Goal: Information Seeking & Learning: Learn about a topic

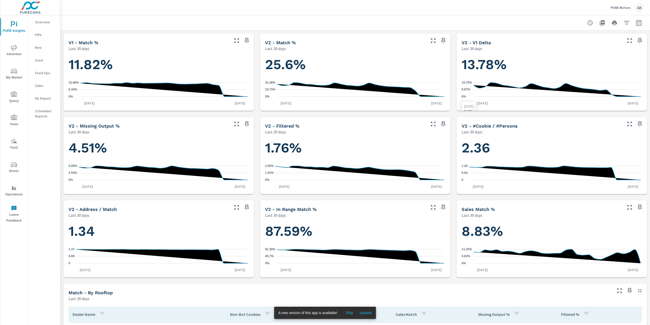
scroll to position [95, 0]
click at [362, 256] on span "Update" at bounding box center [366, 312] width 12 height 5
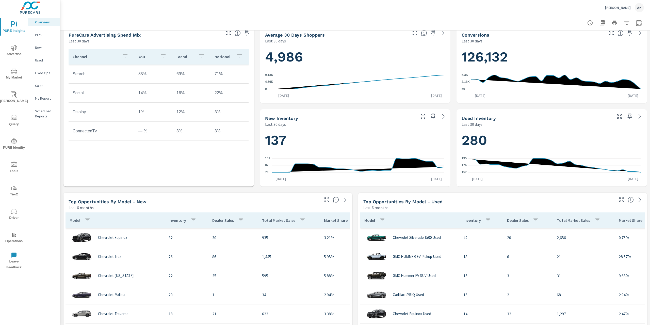
scroll to position [152, 0]
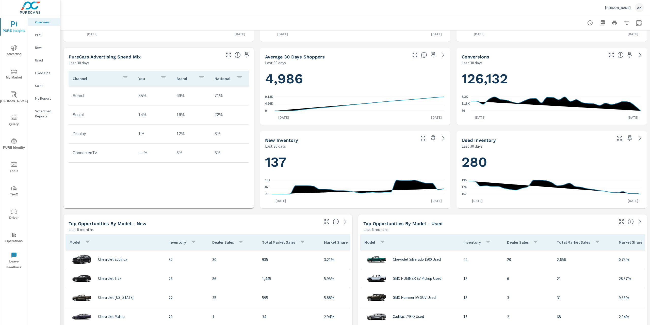
click at [13, 212] on icon "nav menu" at bounding box center [14, 211] width 6 height 6
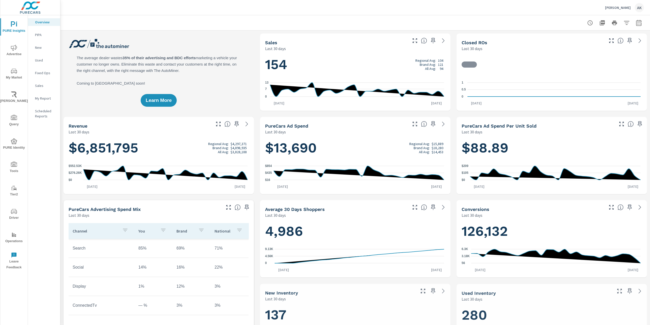
click at [12, 42] on button "Advertise" at bounding box center [13, 50] width 27 height 17
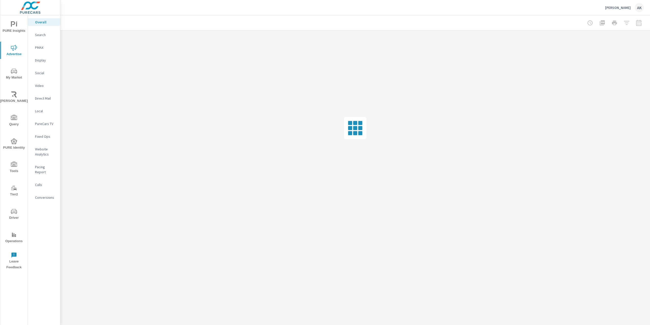
click at [42, 151] on p "Website Analytics" at bounding box center [45, 152] width 21 height 10
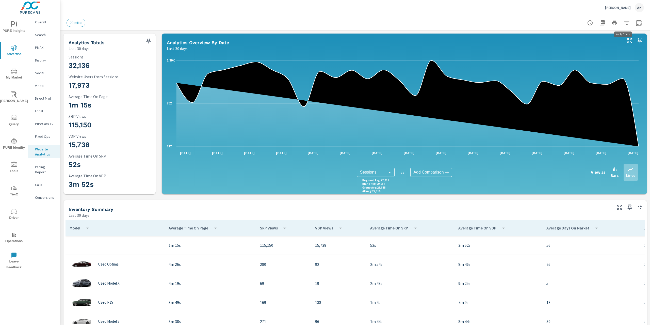
click at [624, 25] on icon "button" at bounding box center [627, 23] width 6 height 6
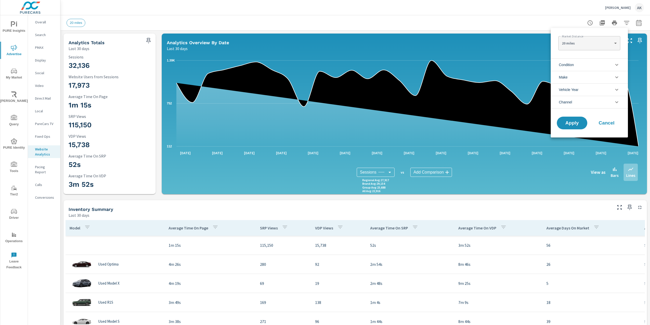
click at [623, 25] on div at bounding box center [325, 162] width 650 height 325
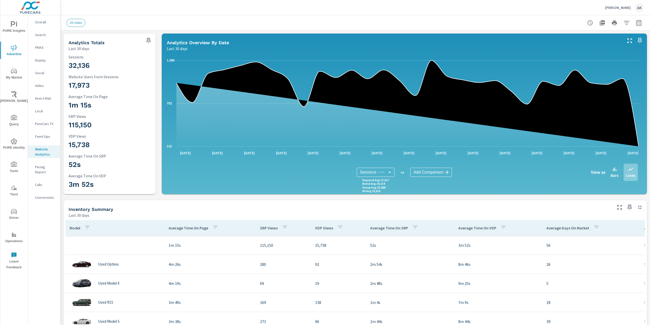
click at [634, 25] on button "button" at bounding box center [639, 23] width 10 height 10
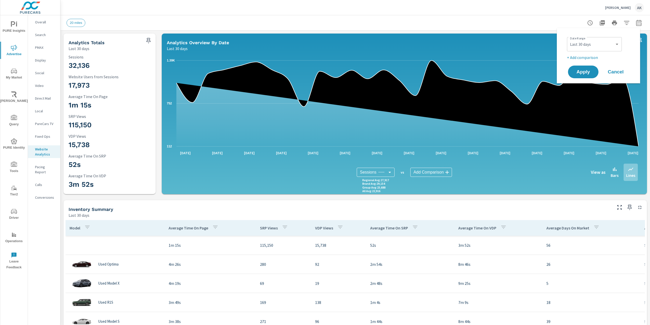
click at [616, 35] on div "Date Range Custom Yesterday Last week Last 7 days Last 14 days Last 30 days Las…" at bounding box center [599, 43] width 65 height 17
click at [617, 41] on select "Custom Yesterday Last week Last 7 days Last 14 days Last 30 days Last 45 days L…" at bounding box center [594, 44] width 51 height 10
select select "Last 45 days"
click at [569, 39] on select "Custom Yesterday Last week Last 7 days Last 14 days Last 30 days Last 45 days L…" at bounding box center [594, 44] width 51 height 10
click at [587, 73] on span "Apply" at bounding box center [583, 72] width 21 height 5
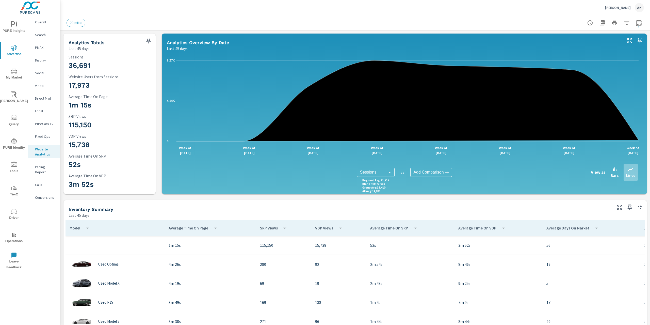
click at [419, 171] on body "PURE Insights Advertise My Market Riley AI Query PURE Identity Tools Tier2 Driv…" at bounding box center [325, 162] width 650 height 325
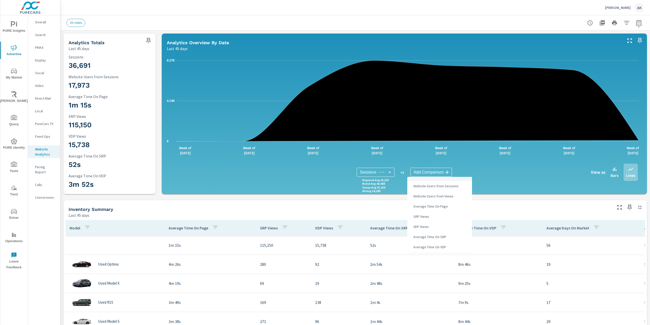
click at [308, 179] on div at bounding box center [325, 162] width 650 height 325
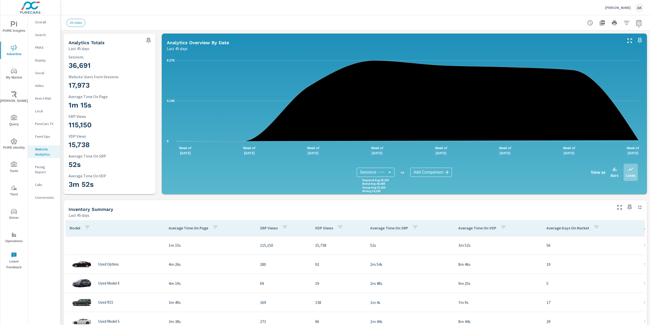
click at [41, 27] on nav "Overall Search PMAX Display Social Video Direct Mail Local PureCars TV Fixed Op…" at bounding box center [44, 111] width 32 height 193
click at [41, 23] on p "Overall" at bounding box center [45, 22] width 21 height 5
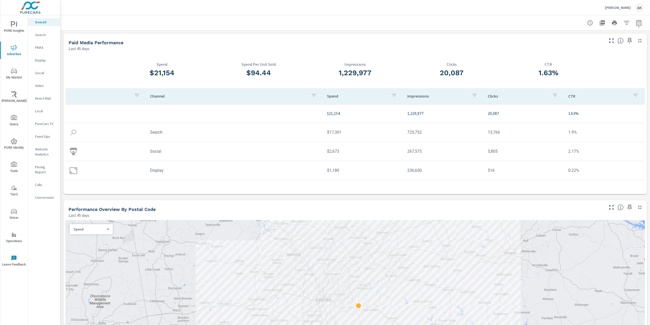
click at [20, 26] on span "PURE Insights" at bounding box center [14, 27] width 24 height 12
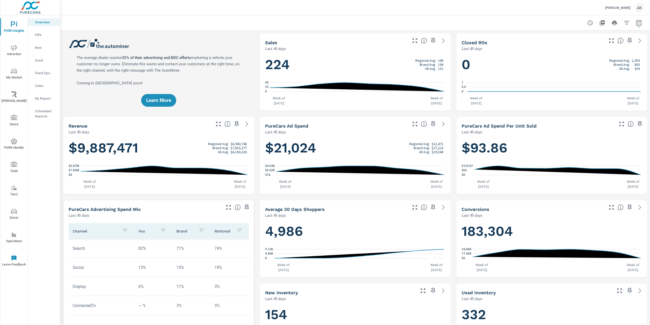
click at [634, 19] on button "button" at bounding box center [639, 23] width 10 height 10
select select "Last 45 days"
click at [598, 53] on div "Date Range Custom Yesterday Last week Last 7 days Last 14 days Last 30 days Las…" at bounding box center [599, 47] width 65 height 25
click at [597, 50] on div "Custom Yesterday Last week Last 7 days Last 14 days Last 30 days Last 45 days L…" at bounding box center [594, 44] width 55 height 14
click at [346, 274] on div "4,986 0 4.56K 9.13K Week of Aug 24th Week of Oct 12th" at bounding box center [355, 247] width 186 height 55
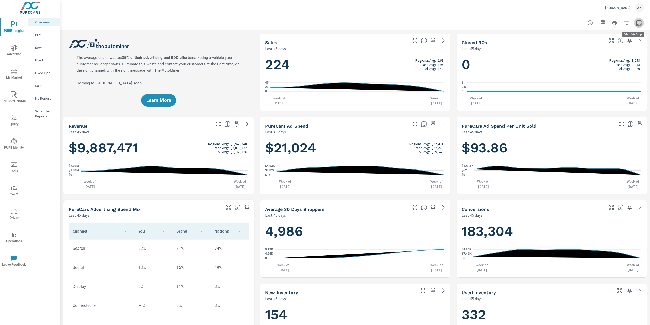
click at [640, 22] on button "button" at bounding box center [639, 23] width 10 height 10
click at [598, 45] on select "Custom Yesterday Last week Last 7 days Last 14 days Last 30 days Last 45 days L…" at bounding box center [594, 44] width 51 height 10
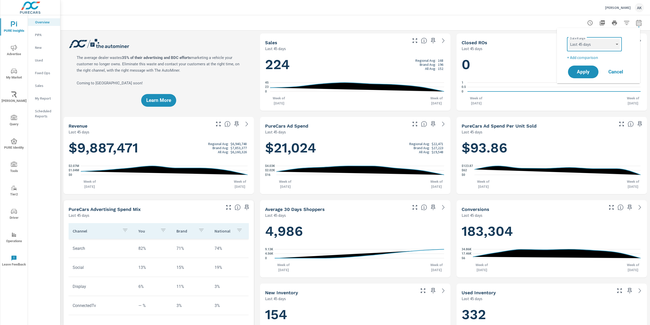
select select "Last 30 days"
click at [569, 39] on select "Custom Yesterday Last week Last 7 days Last 14 days Last 30 days Last 45 days L…" at bounding box center [594, 44] width 51 height 10
click at [578, 79] on div "Apply Cancel" at bounding box center [599, 71] width 65 height 15
click at [578, 74] on span "Apply" at bounding box center [583, 72] width 21 height 5
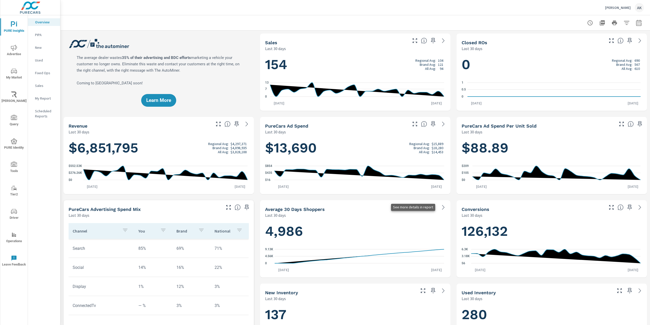
click at [440, 208] on icon at bounding box center [443, 207] width 6 height 6
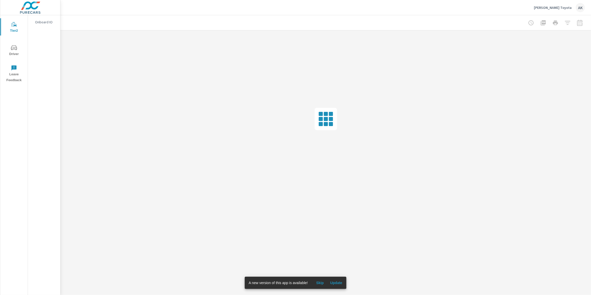
click at [338, 283] on span "Update" at bounding box center [336, 283] width 12 height 5
